Goal: Task Accomplishment & Management: Use online tool/utility

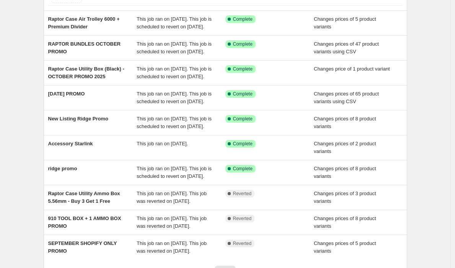
scroll to position [65, 0]
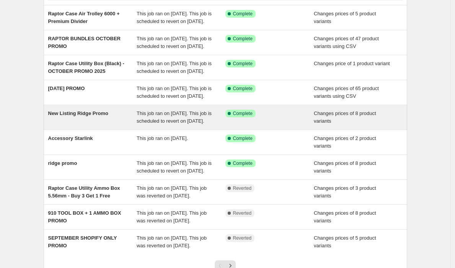
click at [116, 125] on div "New Listing Ridge Promo" at bounding box center [92, 116] width 89 height 15
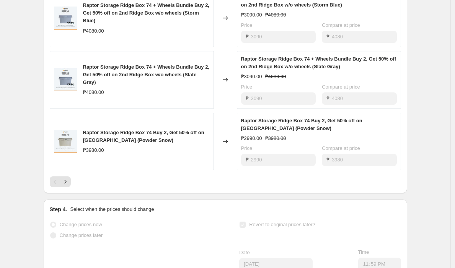
scroll to position [493, 0]
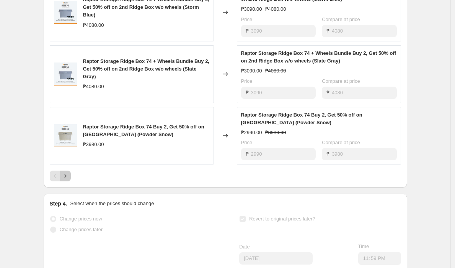
click at [69, 180] on icon "Next" at bounding box center [66, 176] width 8 height 8
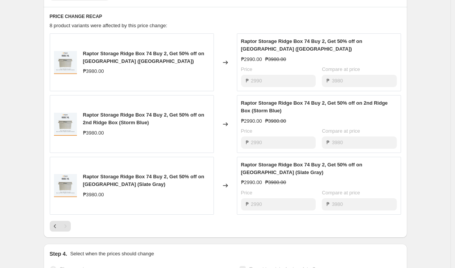
scroll to position [445, 0]
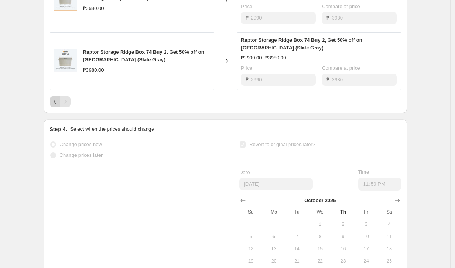
click at [54, 105] on icon "Previous" at bounding box center [55, 102] width 8 height 8
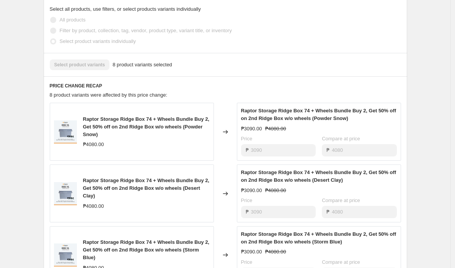
scroll to position [0, 0]
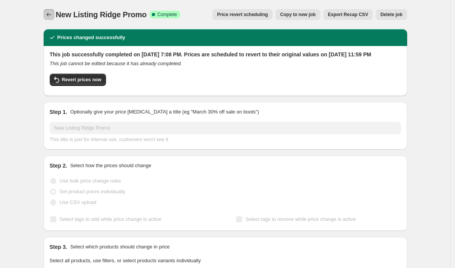
click at [47, 15] on icon "Price change jobs" at bounding box center [49, 15] width 8 height 8
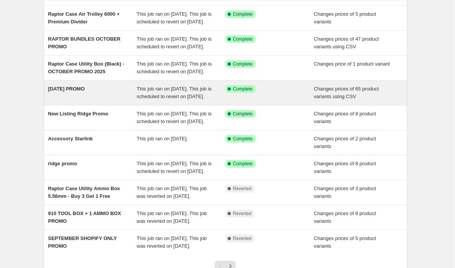
scroll to position [68, 0]
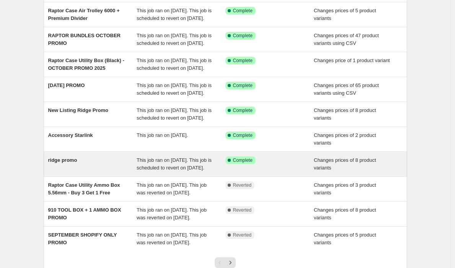
click at [114, 171] on div "ridge promo" at bounding box center [92, 163] width 89 height 15
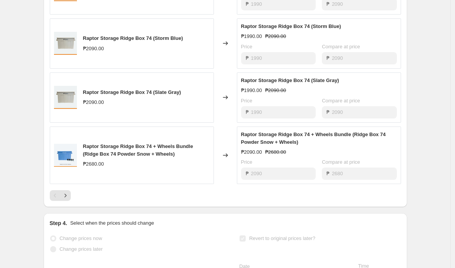
scroll to position [403, 0]
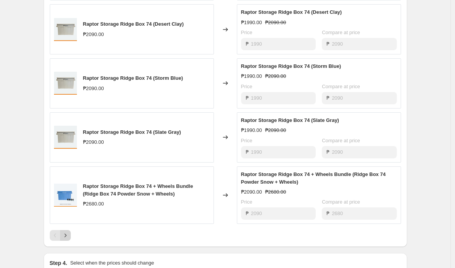
click at [66, 239] on icon "Next" at bounding box center [66, 235] width 8 height 8
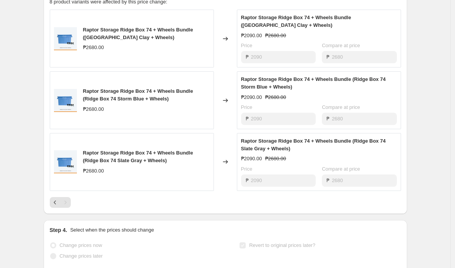
scroll to position [343, 0]
